Goal: Navigation & Orientation: Find specific page/section

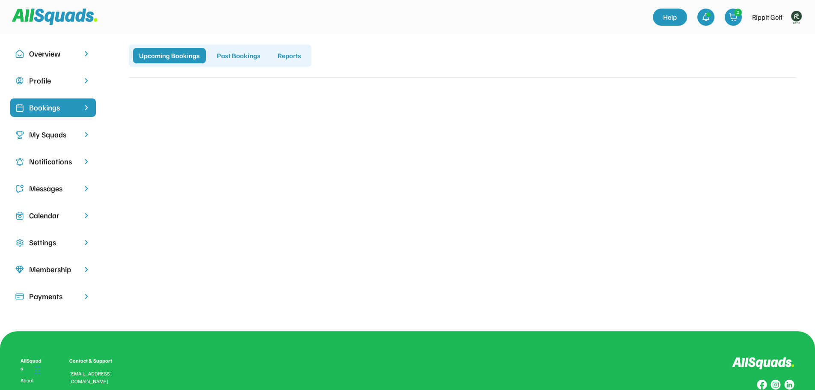
click at [39, 130] on div "My Squads" at bounding box center [53, 135] width 48 height 12
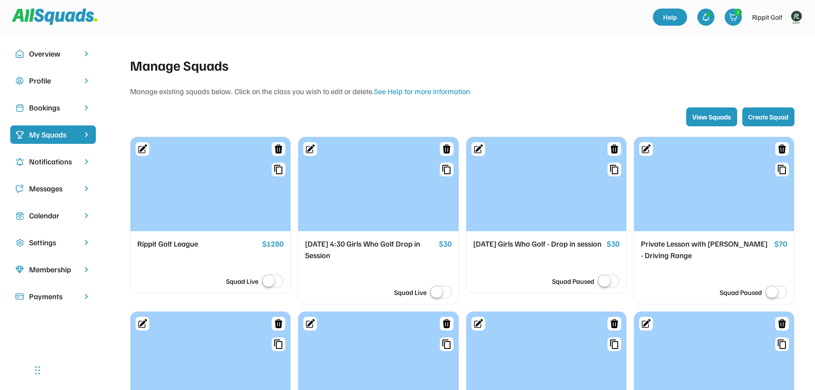
click at [41, 103] on div "Bookings" at bounding box center [53, 108] width 48 height 12
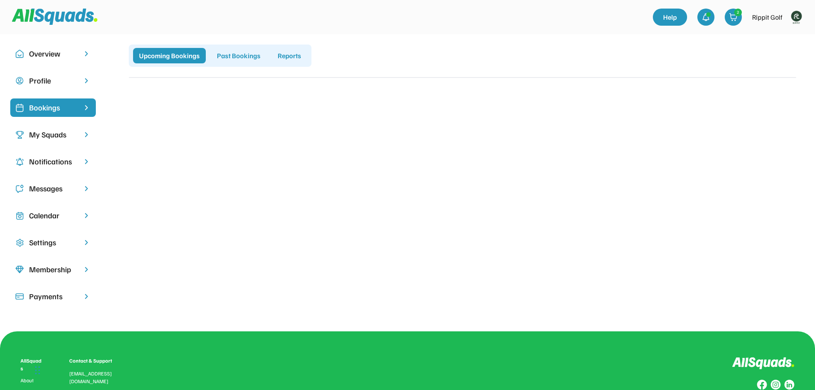
click at [53, 128] on div "My Squads" at bounding box center [53, 134] width 86 height 18
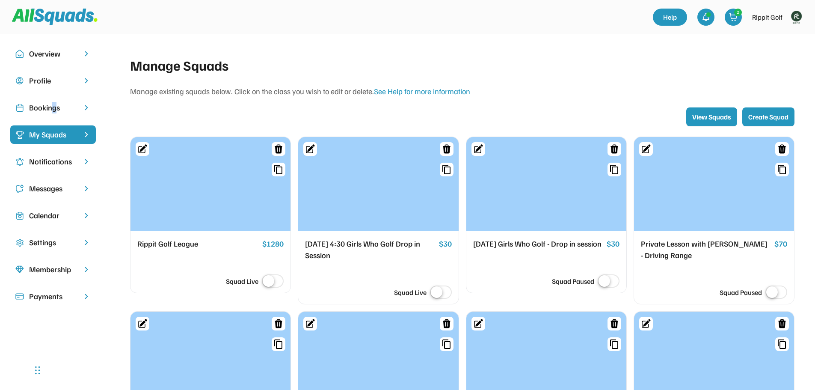
click at [54, 104] on div "Bookings" at bounding box center [53, 108] width 48 height 12
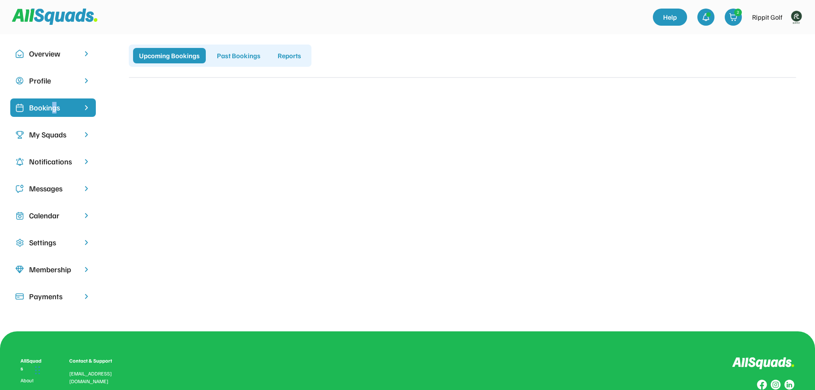
click at [798, 14] on img at bounding box center [795, 17] width 17 height 17
drag, startPoint x: 786, startPoint y: 37, endPoint x: 769, endPoint y: 37, distance: 16.7
click at [786, 37] on link "Profile" at bounding box center [784, 37] width 50 height 17
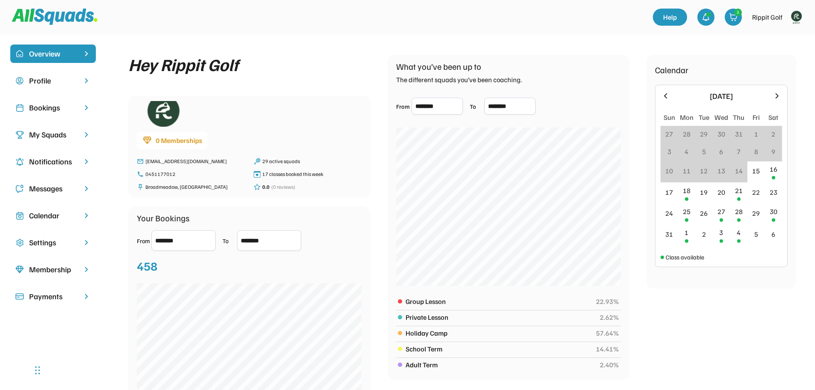
click at [53, 109] on div "Bookings" at bounding box center [53, 108] width 48 height 12
